Goal: Complete application form

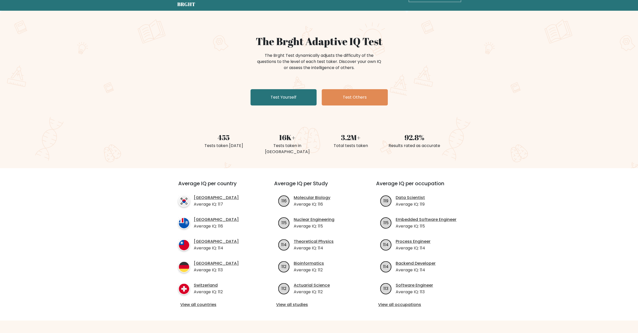
scroll to position [26, 0]
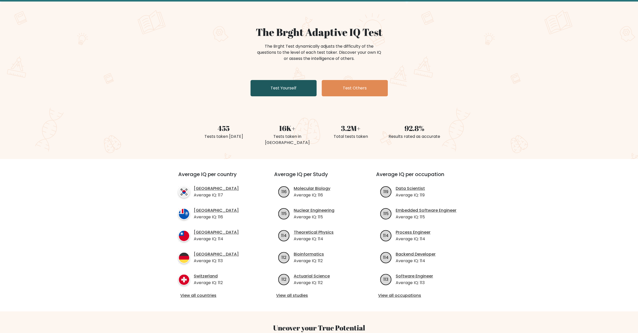
click at [278, 89] on link "Test Yourself" at bounding box center [284, 88] width 66 height 16
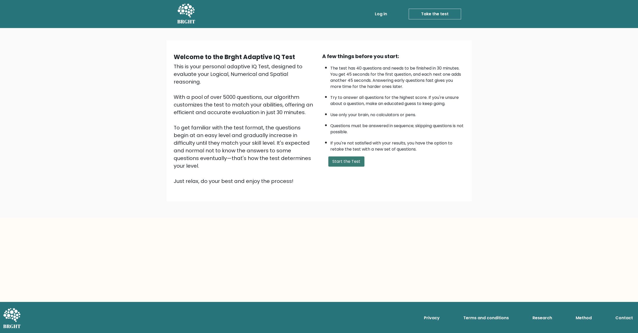
click at [345, 166] on button "Start the Test" at bounding box center [347, 161] width 36 height 10
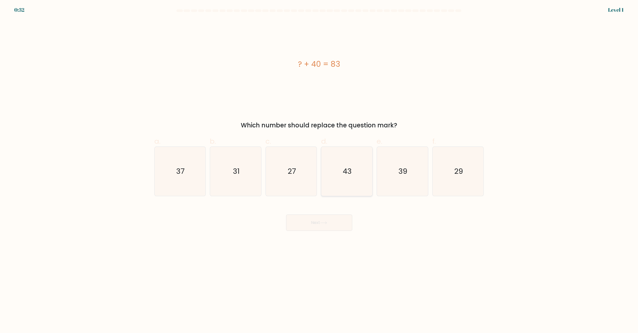
click at [336, 173] on icon "43" at bounding box center [346, 171] width 49 height 49
click at [320, 170] on input "d. 43" at bounding box center [319, 167] width 0 height 3
radio input "true"
click at [332, 223] on button "Next" at bounding box center [319, 222] width 66 height 16
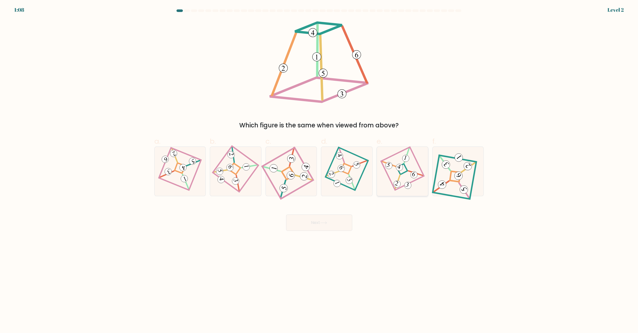
click at [383, 179] on div at bounding box center [403, 171] width 52 height 50
click at [320, 170] on input "e." at bounding box center [319, 167] width 0 height 3
radio input "true"
click at [330, 224] on button "Next" at bounding box center [319, 222] width 66 height 16
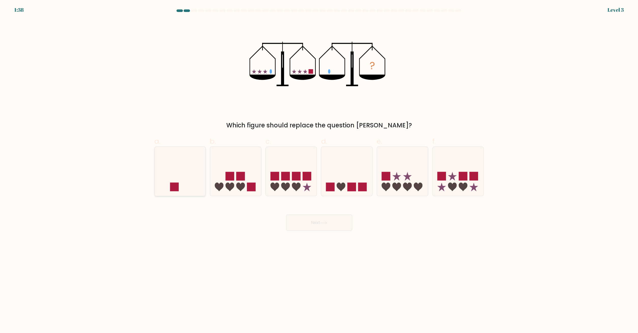
click at [168, 188] on icon at bounding box center [180, 171] width 51 height 42
click at [319, 170] on input "a." at bounding box center [319, 167] width 0 height 3
radio input "true"
click at [299, 217] on button "Next" at bounding box center [319, 222] width 66 height 16
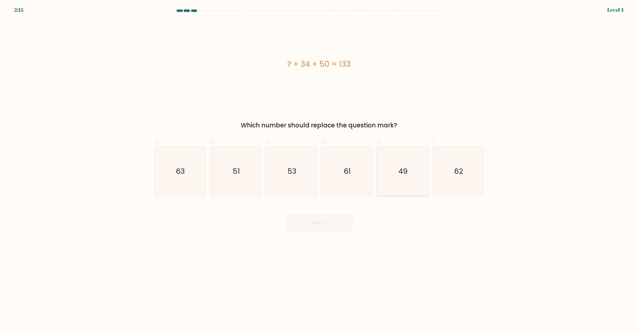
drag, startPoint x: 408, startPoint y: 174, endPoint x: 405, endPoint y: 187, distance: 13.1
click at [408, 174] on icon "49" at bounding box center [402, 171] width 49 height 49
click at [320, 170] on input "e. 49" at bounding box center [319, 167] width 0 height 3
radio input "true"
click at [312, 227] on button "Next" at bounding box center [319, 222] width 66 height 16
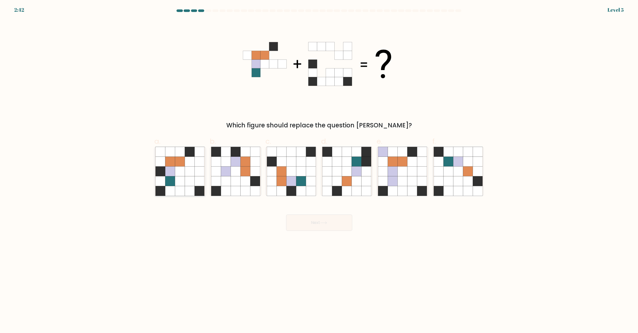
click at [182, 184] on icon at bounding box center [180, 181] width 10 height 10
click at [319, 170] on input "a." at bounding box center [319, 167] width 0 height 3
radio input "true"
click at [322, 227] on button "Next" at bounding box center [319, 222] width 66 height 16
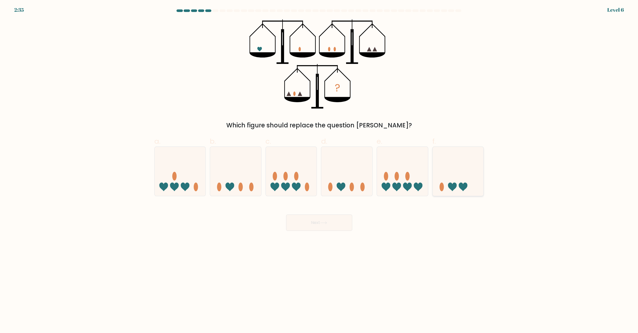
click at [448, 184] on icon at bounding box center [458, 171] width 51 height 42
click at [320, 170] on input "f." at bounding box center [319, 167] width 0 height 3
radio input "true"
click at [313, 224] on button "Next" at bounding box center [319, 222] width 66 height 16
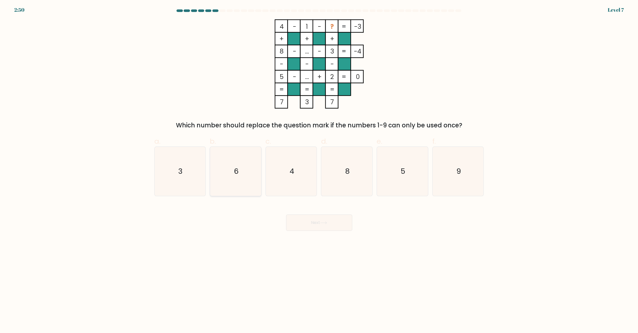
click at [246, 175] on icon "6" at bounding box center [235, 171] width 49 height 49
click at [319, 170] on input "b. 6" at bounding box center [319, 167] width 0 height 3
radio input "true"
click at [322, 224] on button "Next" at bounding box center [319, 222] width 66 height 16
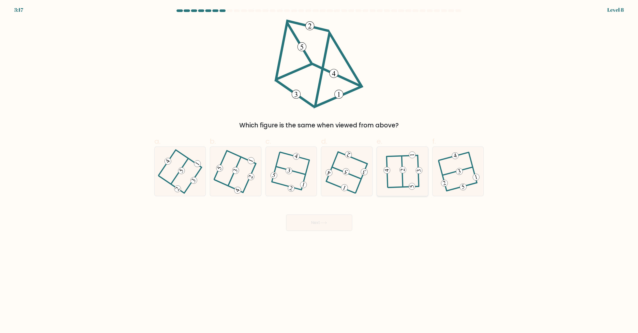
click at [414, 161] on icon at bounding box center [402, 171] width 38 height 39
click at [320, 166] on input "e." at bounding box center [319, 167] width 0 height 3
radio input "true"
click at [332, 222] on button "Next" at bounding box center [319, 222] width 66 height 16
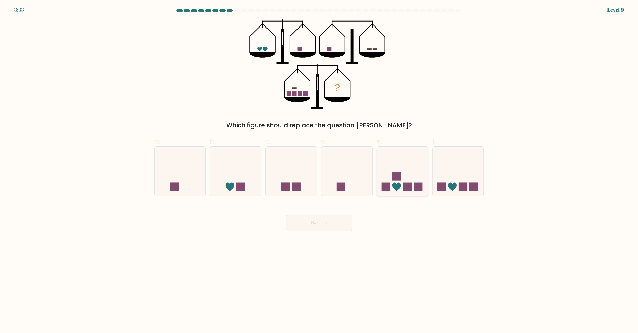
click at [412, 189] on rect at bounding box center [407, 186] width 9 height 9
click at [320, 170] on input "e." at bounding box center [319, 167] width 0 height 3
radio input "true"
click at [329, 228] on button "Next" at bounding box center [319, 222] width 66 height 16
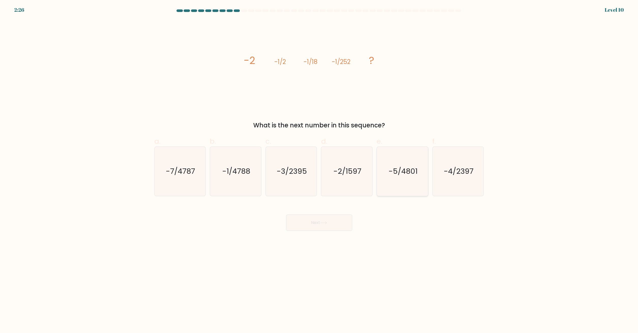
click at [414, 178] on icon "-5/4801" at bounding box center [402, 171] width 49 height 49
click at [320, 170] on input "e. -5/4801" at bounding box center [319, 167] width 0 height 3
radio input "true"
click at [326, 224] on button "Next" at bounding box center [319, 222] width 66 height 16
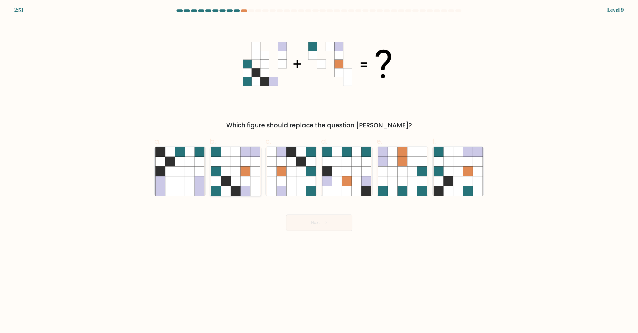
click at [253, 170] on icon at bounding box center [255, 171] width 10 height 10
click at [319, 170] on input "b." at bounding box center [319, 167] width 0 height 3
radio input "true"
click at [330, 222] on button "Next" at bounding box center [319, 222] width 66 height 16
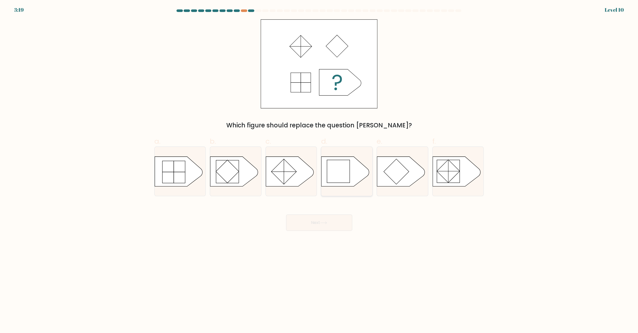
click at [338, 171] on rect at bounding box center [338, 171] width 23 height 23
click at [320, 170] on input "d." at bounding box center [319, 167] width 0 height 3
radio input "true"
click at [319, 222] on button "Next" at bounding box center [319, 222] width 66 height 16
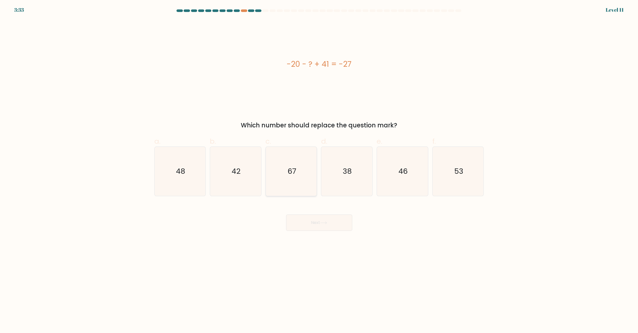
click at [295, 163] on icon "67" at bounding box center [291, 171] width 49 height 49
click at [319, 166] on input "c. 67" at bounding box center [319, 167] width 0 height 3
radio input "true"
click at [318, 226] on button "Next" at bounding box center [319, 222] width 66 height 16
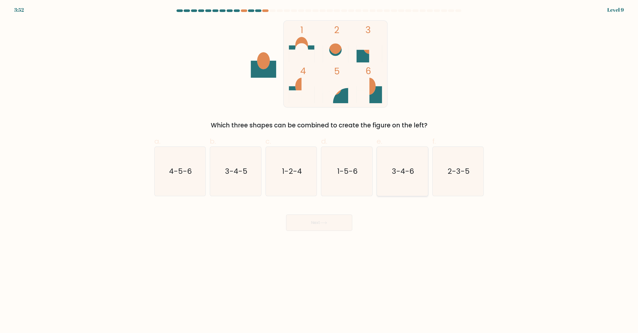
click at [384, 177] on icon "3-4-6" at bounding box center [402, 171] width 49 height 49
click at [320, 170] on input "e. 3-4-6" at bounding box center [319, 167] width 0 height 3
radio input "true"
click at [311, 229] on button "Next" at bounding box center [319, 222] width 66 height 16
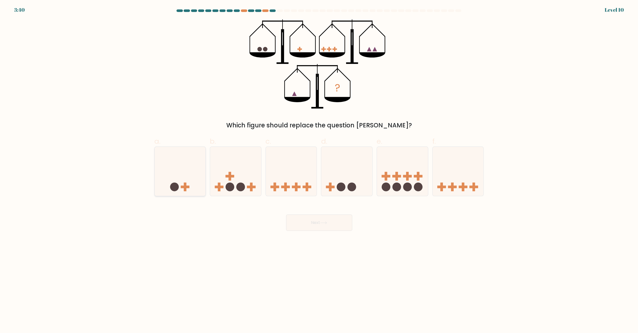
click at [183, 187] on rect at bounding box center [185, 186] width 9 height 3
click at [319, 170] on input "a." at bounding box center [319, 167] width 0 height 3
radio input "true"
click at [308, 223] on button "Next" at bounding box center [319, 222] width 66 height 16
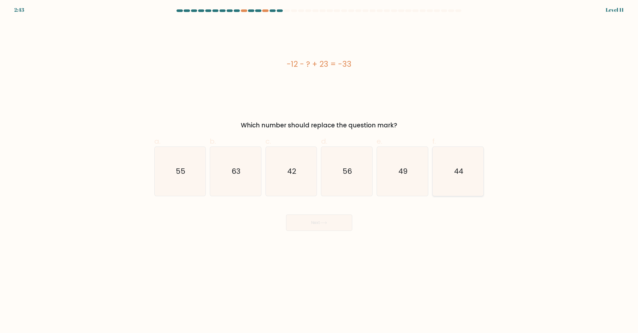
click at [464, 173] on icon "44" at bounding box center [458, 171] width 49 height 49
click at [320, 170] on input "f. 44" at bounding box center [319, 167] width 0 height 3
radio input "true"
click at [327, 224] on button "Next" at bounding box center [319, 222] width 66 height 16
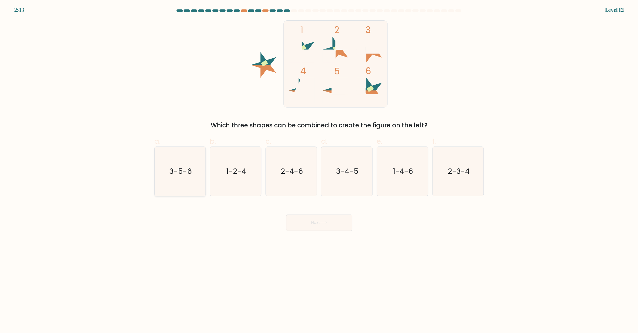
click at [185, 185] on icon "3-5-6" at bounding box center [179, 171] width 49 height 49
click at [319, 170] on input "a. 3-5-6" at bounding box center [319, 167] width 0 height 3
radio input "true"
click at [320, 223] on button "Next" at bounding box center [319, 222] width 66 height 16
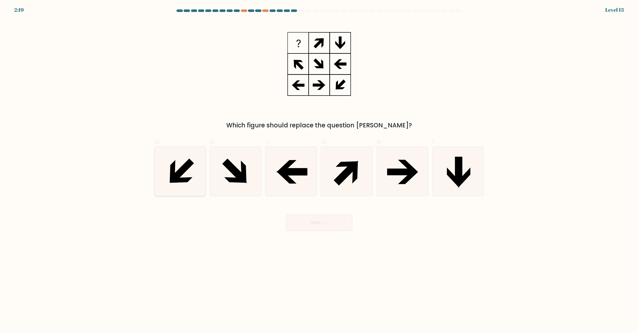
click at [195, 169] on icon at bounding box center [179, 171] width 49 height 49
click at [319, 169] on input "a." at bounding box center [319, 167] width 0 height 3
radio input "true"
click at [333, 224] on button "Next" at bounding box center [319, 222] width 66 height 16
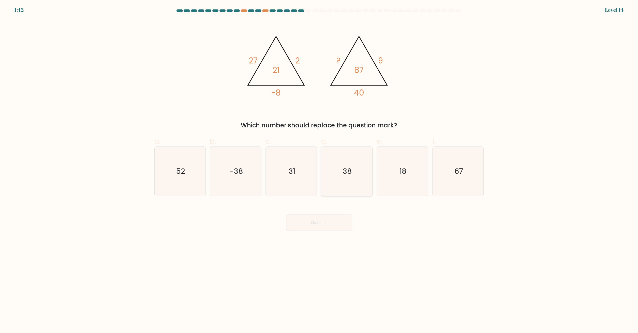
click at [348, 181] on icon "38" at bounding box center [346, 171] width 49 height 49
click at [320, 170] on input "d. 38" at bounding box center [319, 167] width 0 height 3
radio input "true"
click at [331, 224] on button "Next" at bounding box center [319, 222] width 66 height 16
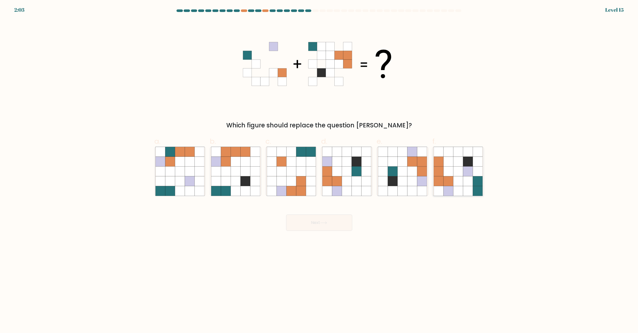
click at [464, 175] on icon at bounding box center [468, 171] width 10 height 10
click at [320, 170] on input "f." at bounding box center [319, 167] width 0 height 3
radio input "true"
click at [338, 224] on button "Next" at bounding box center [319, 222] width 66 height 16
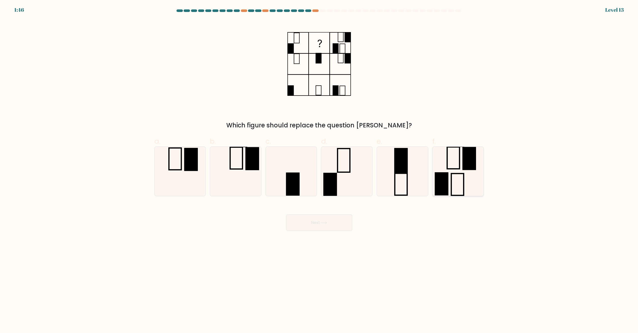
click at [457, 176] on icon at bounding box center [458, 171] width 49 height 49
click at [320, 170] on input "f." at bounding box center [319, 167] width 0 height 3
radio input "true"
click at [316, 224] on button "Next" at bounding box center [319, 222] width 66 height 16
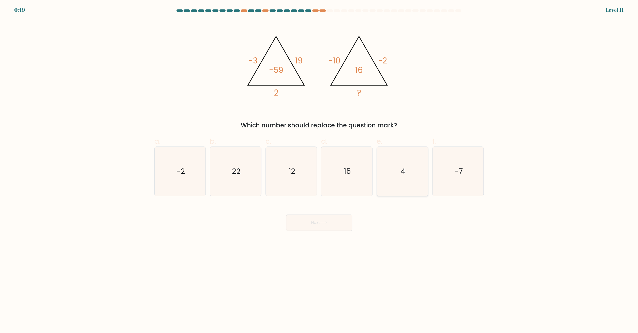
click at [397, 166] on icon "4" at bounding box center [402, 171] width 49 height 49
click at [320, 166] on input "e. 4" at bounding box center [319, 167] width 0 height 3
radio input "true"
click at [312, 228] on button "Next" at bounding box center [319, 222] width 66 height 16
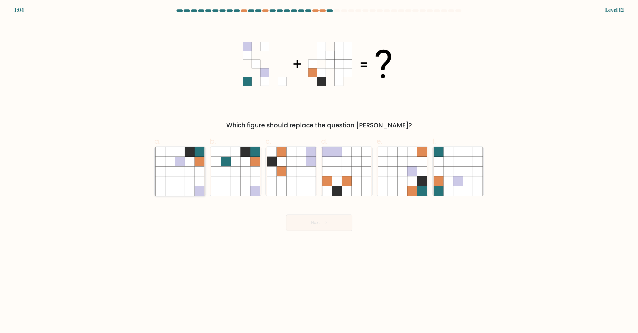
click at [195, 182] on icon at bounding box center [200, 181] width 10 height 10
click at [319, 170] on input "a." at bounding box center [319, 167] width 0 height 3
radio input "true"
click at [304, 226] on button "Next" at bounding box center [319, 222] width 66 height 16
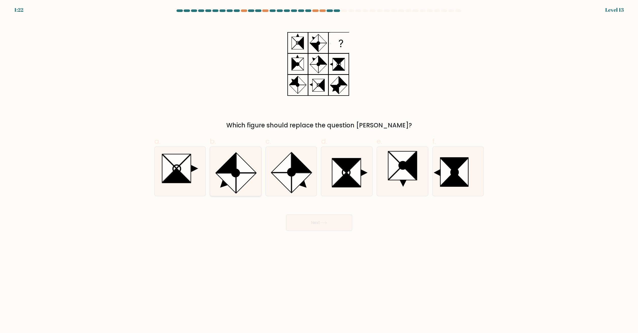
click at [244, 180] on icon at bounding box center [246, 183] width 20 height 20
click at [319, 170] on input "b." at bounding box center [319, 167] width 0 height 3
radio input "true"
click at [321, 223] on button "Next" at bounding box center [319, 222] width 66 height 16
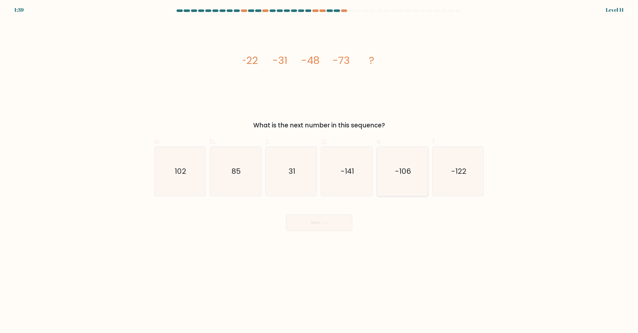
click at [403, 179] on icon "-106" at bounding box center [402, 171] width 49 height 49
click at [320, 170] on input "e. -106" at bounding box center [319, 167] width 0 height 3
radio input "true"
click at [337, 220] on button "Next" at bounding box center [319, 222] width 66 height 16
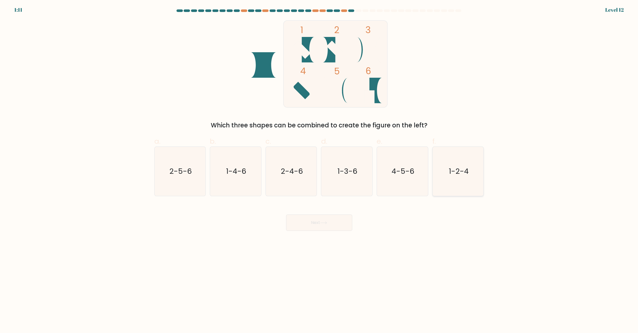
click at [452, 177] on icon "1-2-4" at bounding box center [458, 171] width 49 height 49
click at [320, 170] on input "f. 1-2-4" at bounding box center [319, 167] width 0 height 3
radio input "true"
click at [327, 223] on icon at bounding box center [323, 222] width 7 height 3
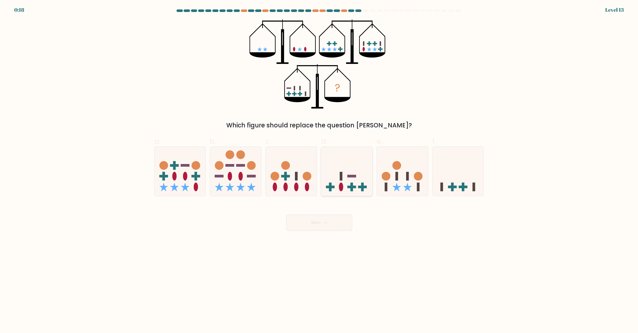
click at [344, 152] on icon at bounding box center [346, 171] width 51 height 42
click at [320, 166] on input "d." at bounding box center [319, 167] width 0 height 3
radio input "true"
click at [336, 221] on button "Next" at bounding box center [319, 222] width 66 height 16
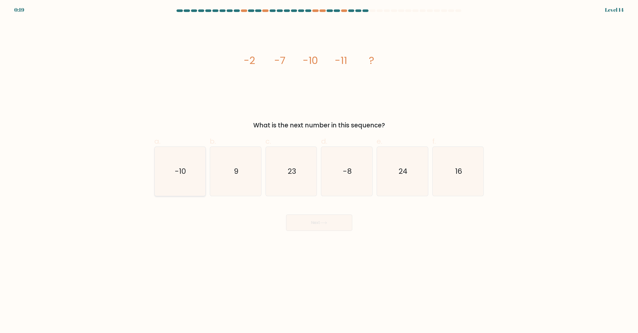
click at [191, 166] on icon "-10" at bounding box center [179, 171] width 49 height 49
click at [319, 166] on input "a. -10" at bounding box center [319, 167] width 0 height 3
radio input "true"
click at [333, 224] on button "Next" at bounding box center [319, 222] width 66 height 16
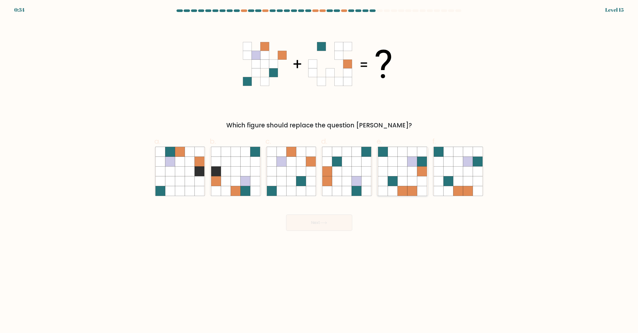
click at [418, 178] on icon at bounding box center [422, 181] width 10 height 10
click at [320, 170] on input "e." at bounding box center [319, 167] width 0 height 3
radio input "true"
click at [331, 225] on button "Next" at bounding box center [319, 222] width 66 height 16
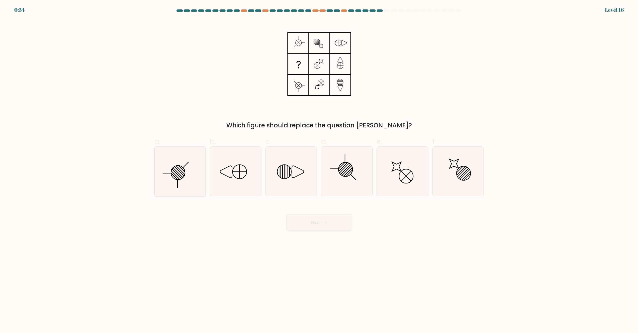
click at [179, 177] on icon at bounding box center [179, 171] width 49 height 49
click at [319, 170] on input "a." at bounding box center [319, 167] width 0 height 3
radio input "true"
click at [317, 221] on button "Next" at bounding box center [319, 222] width 66 height 16
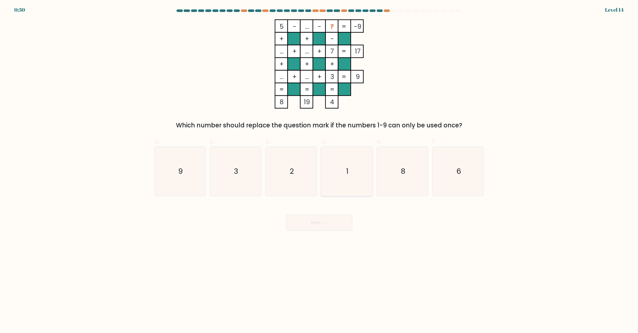
click at [358, 173] on icon "1" at bounding box center [346, 171] width 49 height 49
click at [320, 170] on input "d. 1" at bounding box center [319, 167] width 0 height 3
radio input "true"
click at [335, 222] on button "Next" at bounding box center [319, 222] width 66 height 16
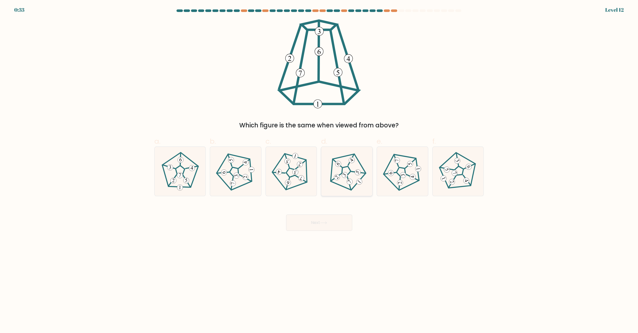
click at [349, 179] on icon at bounding box center [350, 181] width 4 height 4
click at [320, 170] on input "d." at bounding box center [319, 167] width 0 height 3
radio input "true"
click at [312, 221] on button "Next" at bounding box center [319, 222] width 66 height 16
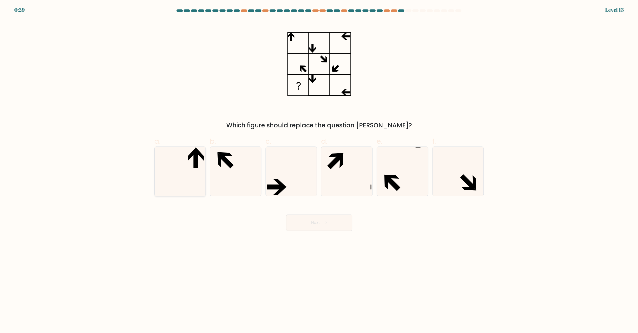
click at [184, 178] on icon at bounding box center [179, 171] width 49 height 49
click at [319, 170] on input "a." at bounding box center [319, 167] width 0 height 3
radio input "true"
click at [327, 226] on button "Next" at bounding box center [319, 222] width 66 height 16
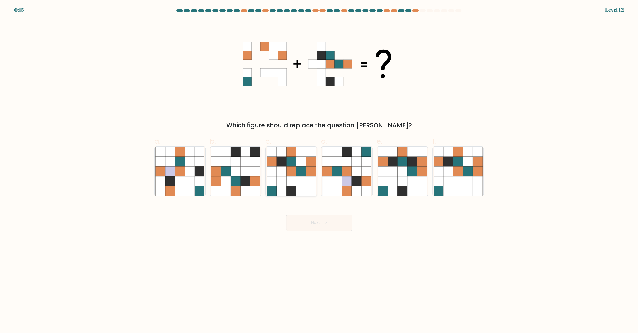
click at [298, 183] on icon at bounding box center [301, 181] width 10 height 10
click at [319, 170] on input "c." at bounding box center [319, 167] width 0 height 3
radio input "true"
click at [329, 224] on button "Next" at bounding box center [319, 222] width 66 height 16
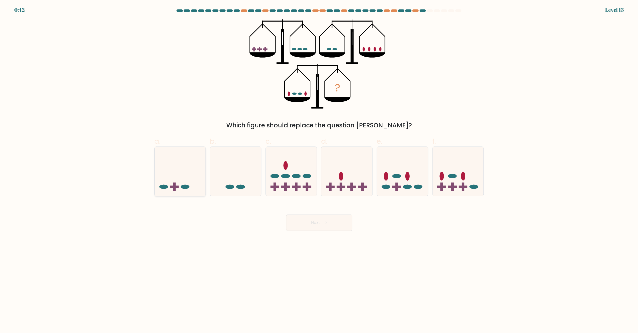
click at [177, 185] on icon at bounding box center [180, 171] width 51 height 42
click at [319, 170] on input "a." at bounding box center [319, 167] width 0 height 3
radio input "true"
click at [341, 225] on button "Next" at bounding box center [319, 222] width 66 height 16
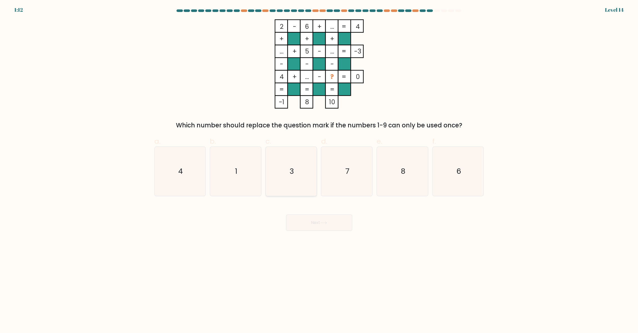
click at [279, 179] on icon "3" at bounding box center [291, 171] width 49 height 49
click at [319, 170] on input "c. 3" at bounding box center [319, 167] width 0 height 3
radio input "true"
click at [337, 222] on button "Next" at bounding box center [319, 222] width 66 height 16
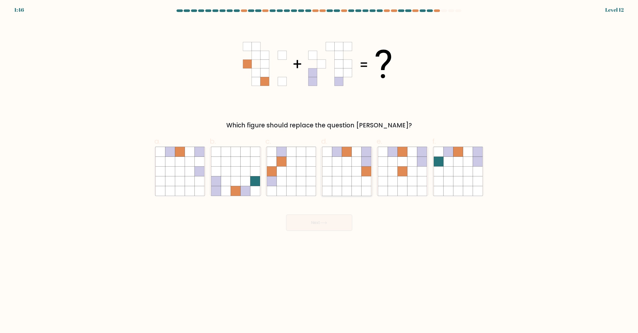
click at [357, 179] on icon at bounding box center [357, 181] width 10 height 10
click at [320, 170] on input "d." at bounding box center [319, 167] width 0 height 3
radio input "true"
click at [329, 227] on button "Next" at bounding box center [319, 222] width 66 height 16
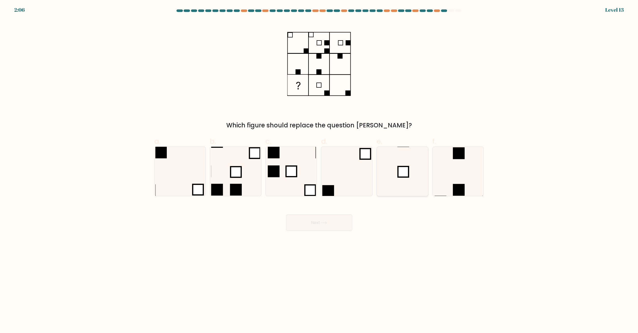
click at [403, 177] on rect at bounding box center [403, 171] width 11 height 11
click at [320, 170] on input "e." at bounding box center [319, 167] width 0 height 3
radio input "true"
click at [323, 222] on icon at bounding box center [323, 222] width 7 height 3
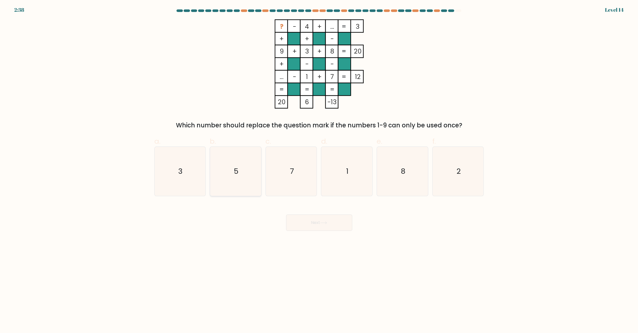
click at [221, 174] on icon "5" at bounding box center [235, 171] width 49 height 49
click at [319, 170] on input "b. 5" at bounding box center [319, 167] width 0 height 3
radio input "true"
click at [320, 226] on button "Next" at bounding box center [319, 222] width 66 height 16
